Goal: Check status: Check status

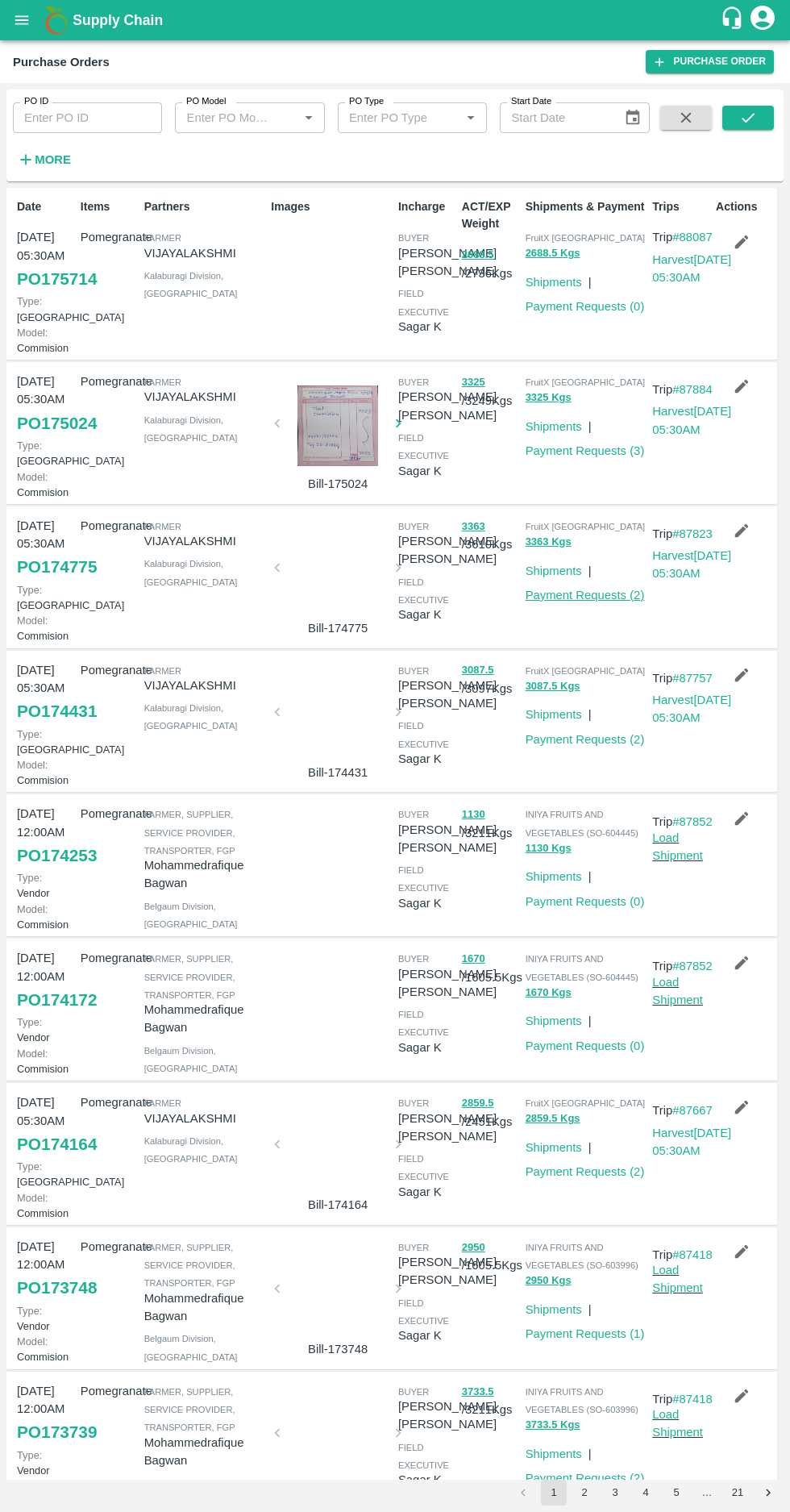
click at [600, 601] on link "Payment Requests ( 2 )" at bounding box center [586, 595] width 119 height 13
click at [579, 457] on link "Payment Requests ( 3 )" at bounding box center [586, 450] width 119 height 13
